Goal: Task Accomplishment & Management: Manage account settings

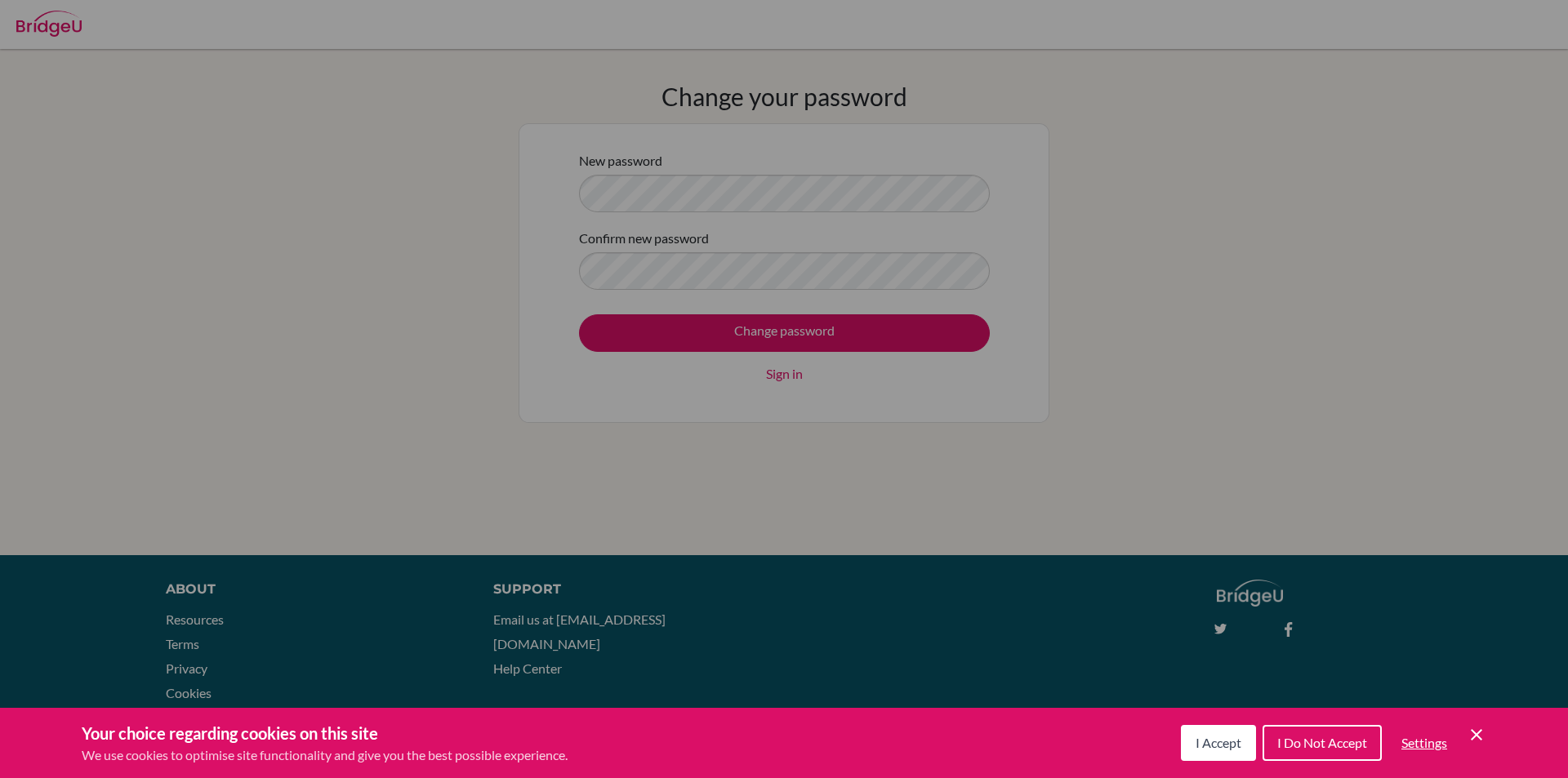
click at [1241, 745] on button "I Accept" at bounding box center [1218, 742] width 75 height 36
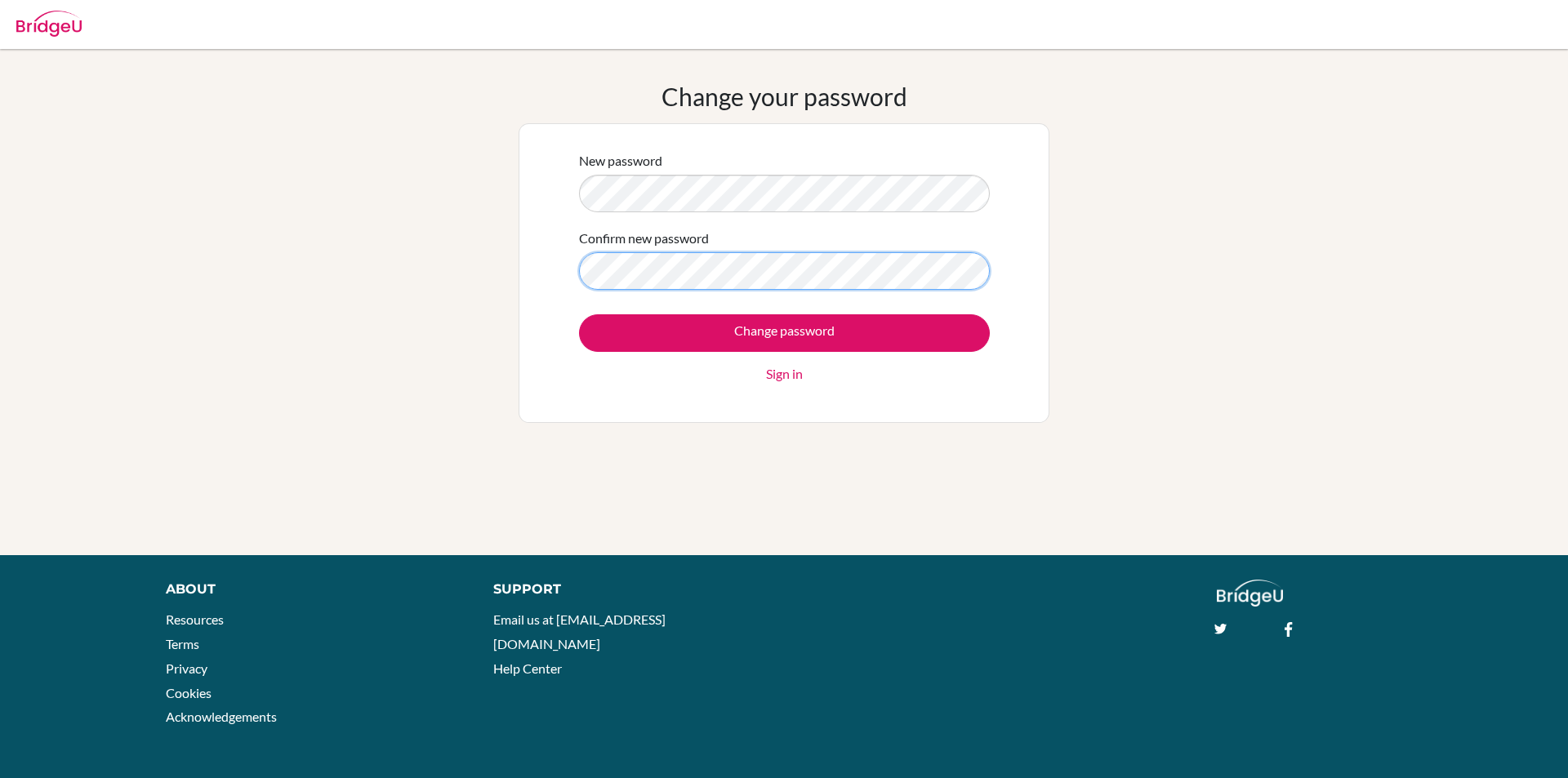
click at [579, 314] on input "Change password" at bounding box center [784, 333] width 410 height 37
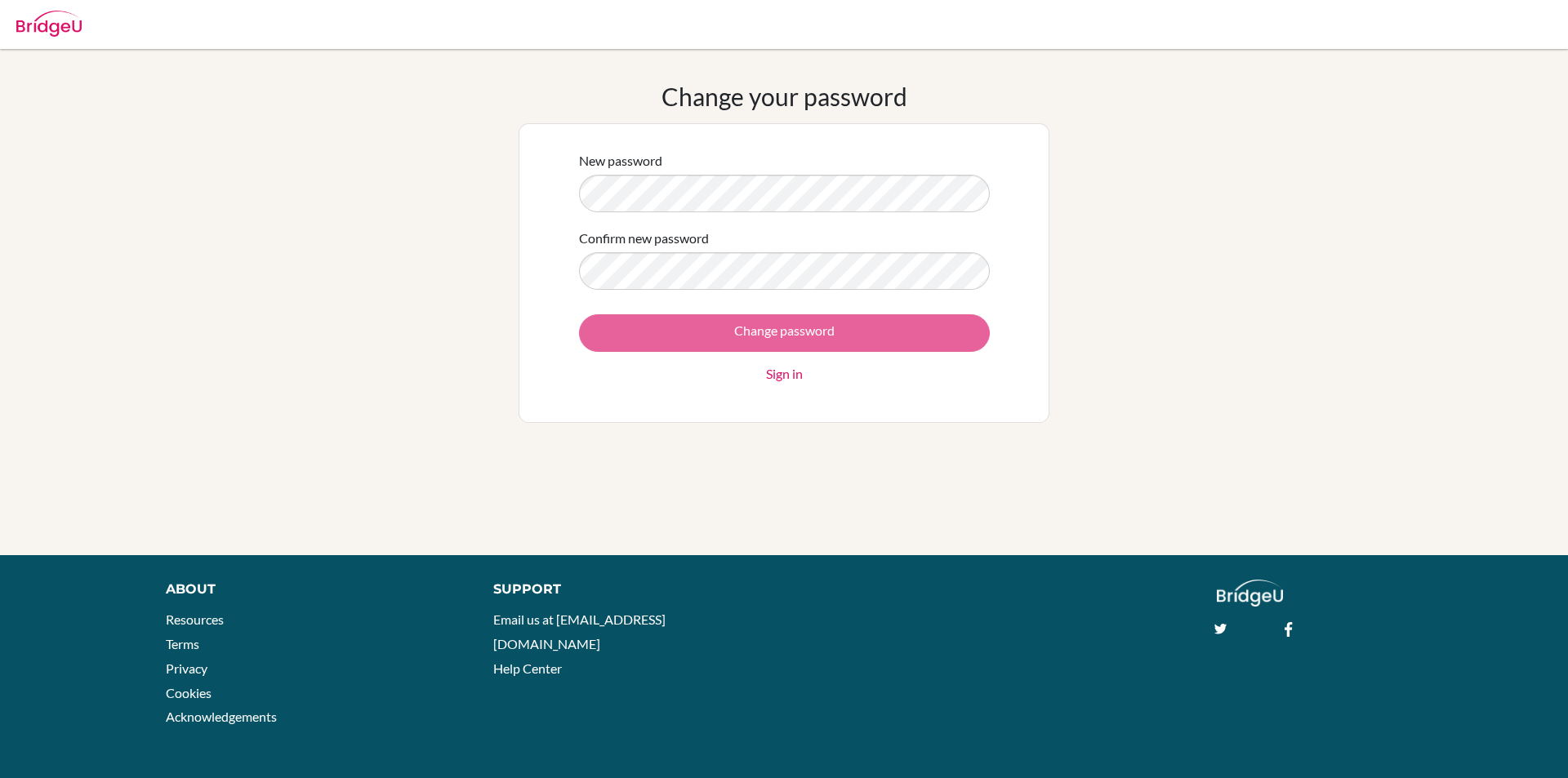
click at [748, 335] on div "Change password Sign in" at bounding box center [784, 349] width 410 height 69
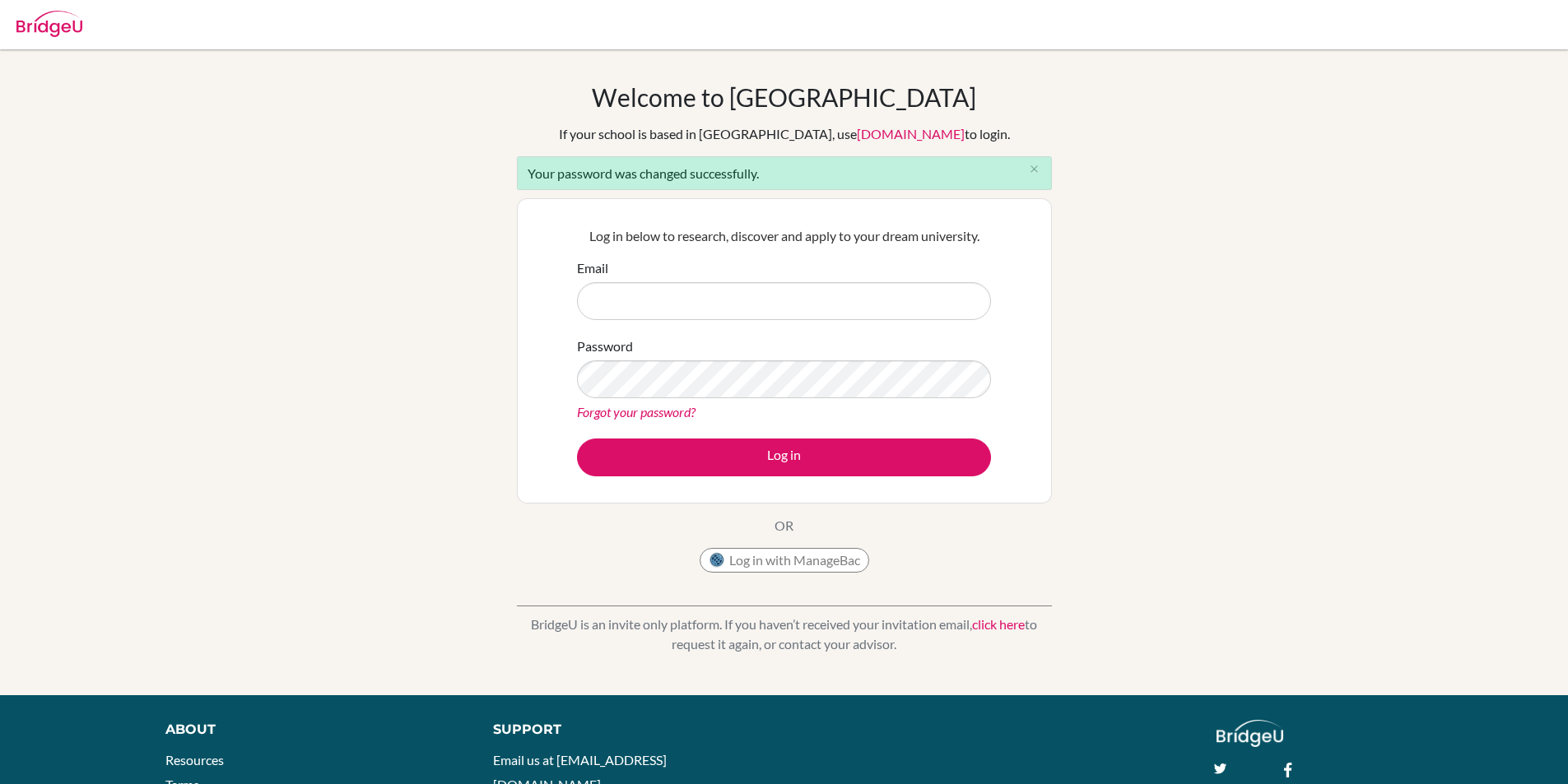
click at [50, 24] on img at bounding box center [49, 24] width 66 height 26
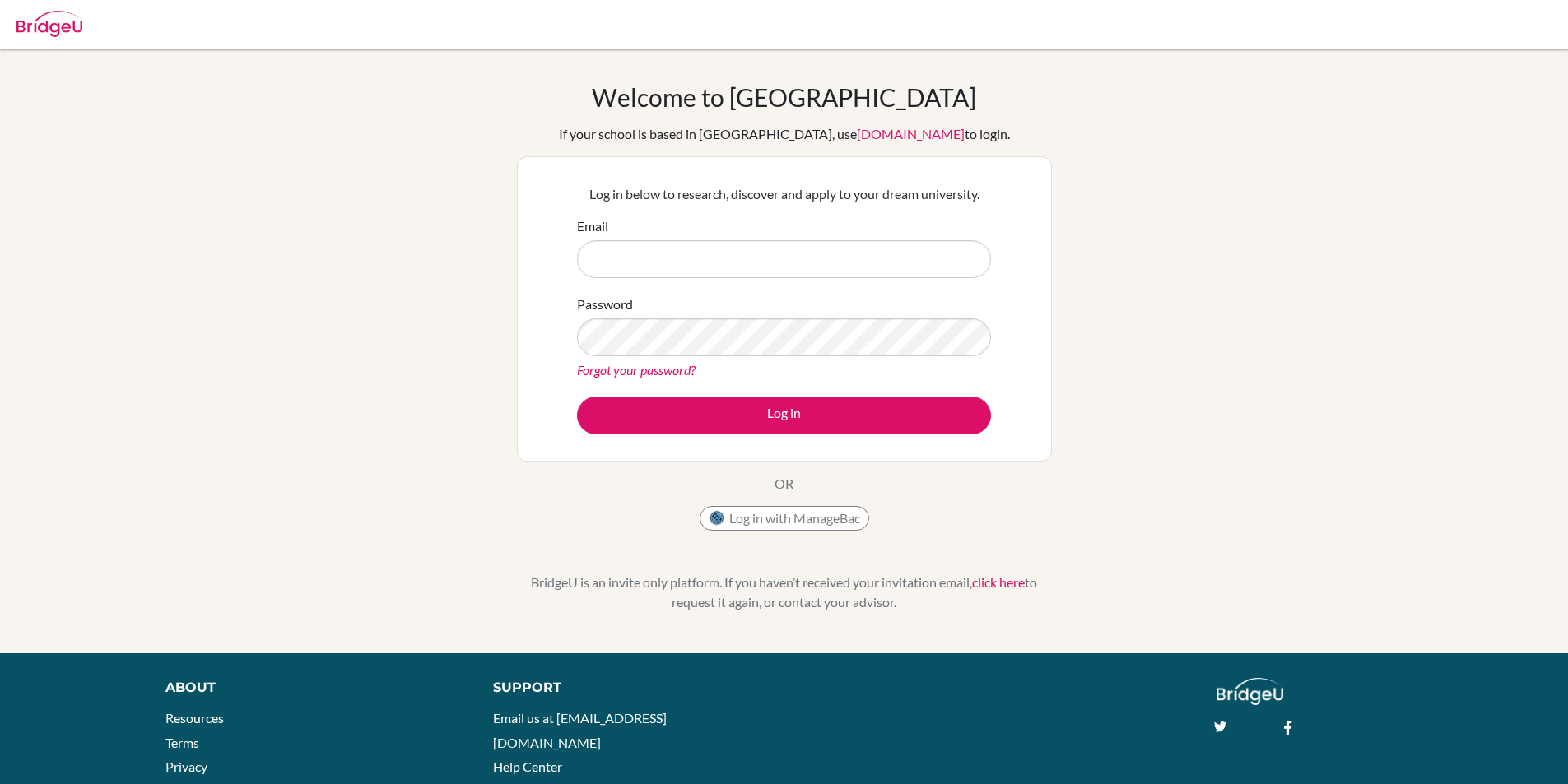
click at [77, 28] on img at bounding box center [49, 24] width 66 height 26
click at [848, 256] on input "Email" at bounding box center [784, 259] width 414 height 38
type input "[PERSON_NAME]"
type input "charles.shumba@student.mcc.ac.zw"
click at [577, 397] on button "Log in" at bounding box center [784, 416] width 414 height 38
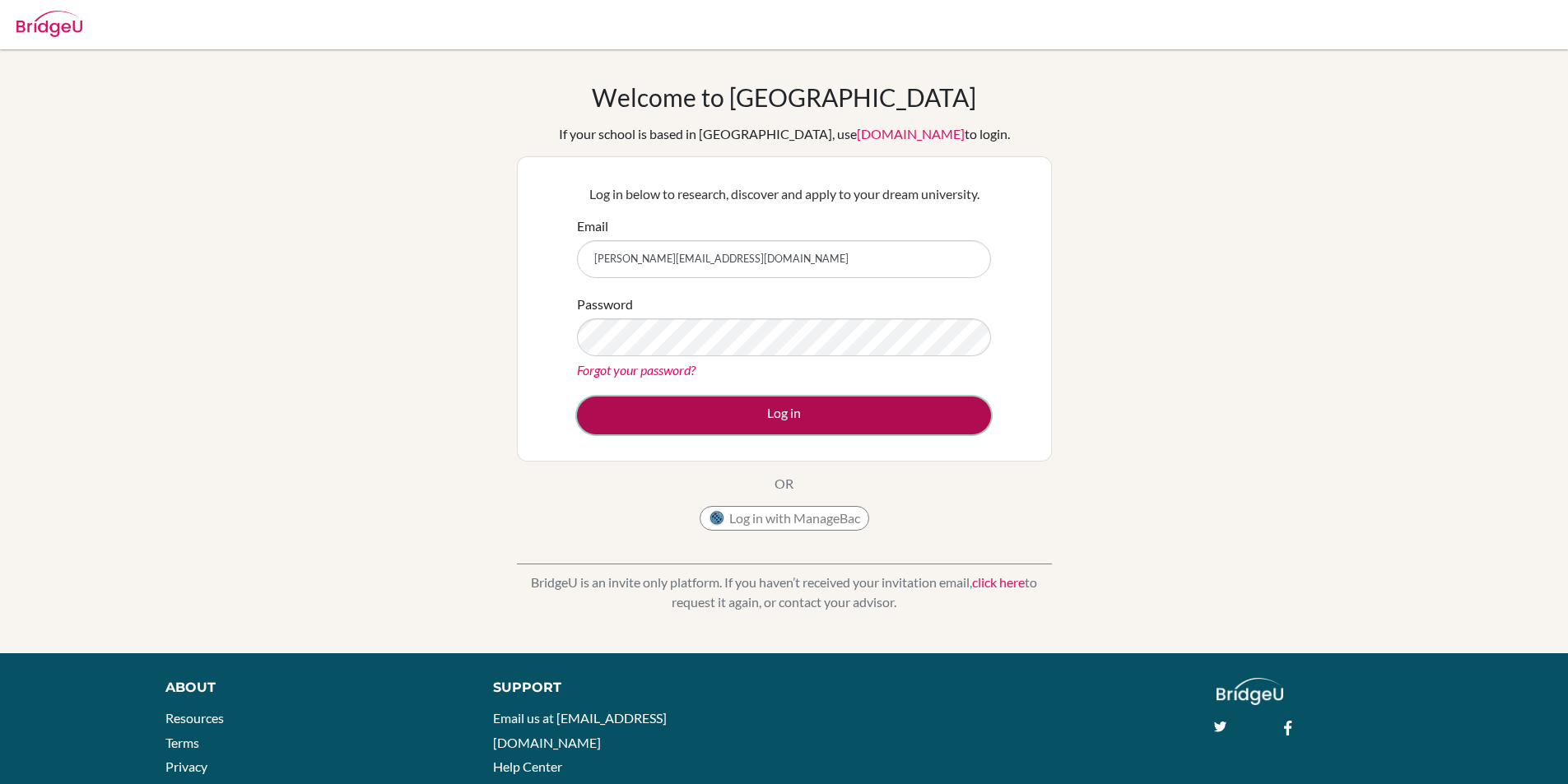
click at [848, 408] on button "Log in" at bounding box center [784, 416] width 414 height 38
